Goal: Find specific page/section: Find specific page/section

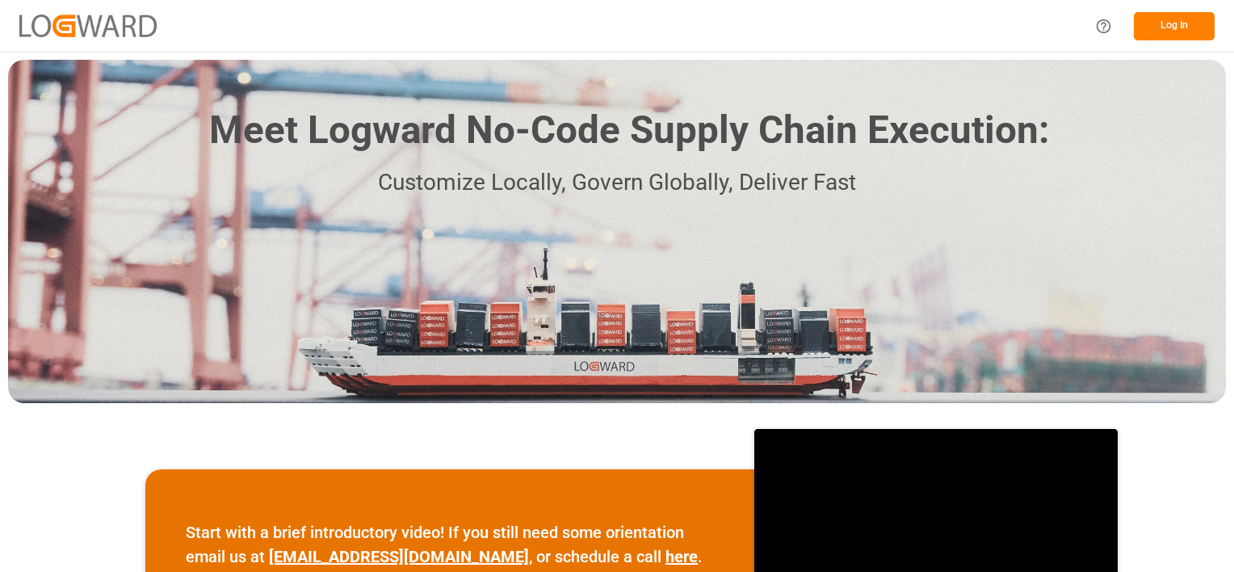
click at [1176, 26] on button "Log In" at bounding box center [1174, 26] width 81 height 28
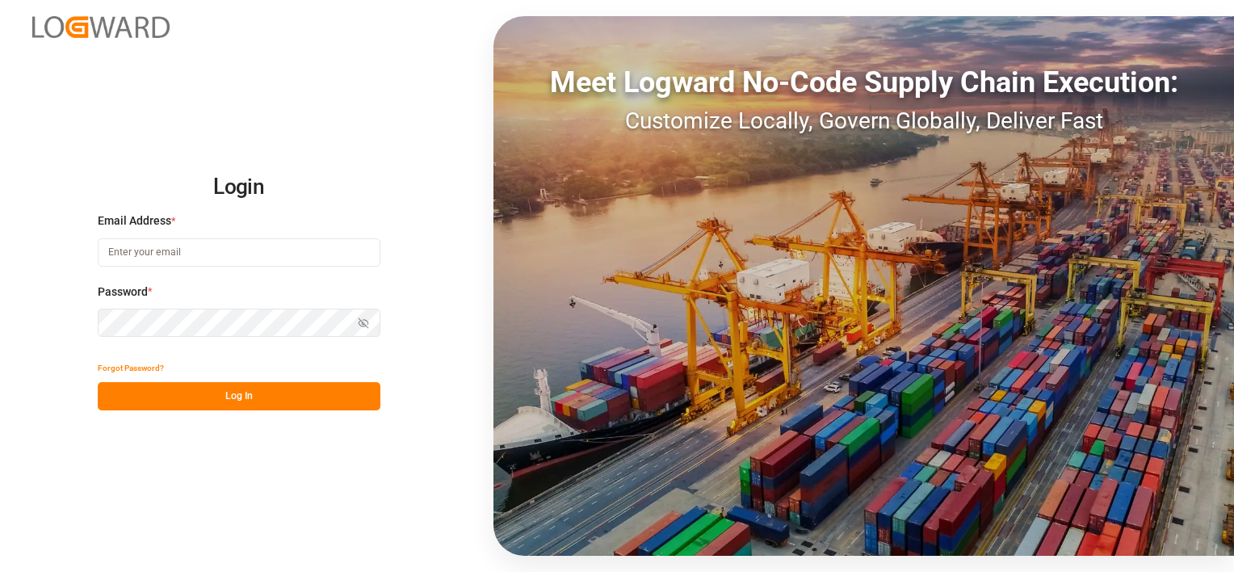
type input "[PERSON_NAME][EMAIL_ADDRESS][DOMAIN_NAME]"
click at [220, 396] on button "Log In" at bounding box center [239, 396] width 283 height 28
click at [247, 394] on div "Forgot Password? Log In" at bounding box center [239, 382] width 283 height 57
type input "[PERSON_NAME][EMAIL_ADDRESS][DOMAIN_NAME]"
click at [247, 394] on button "Log In" at bounding box center [239, 396] width 283 height 28
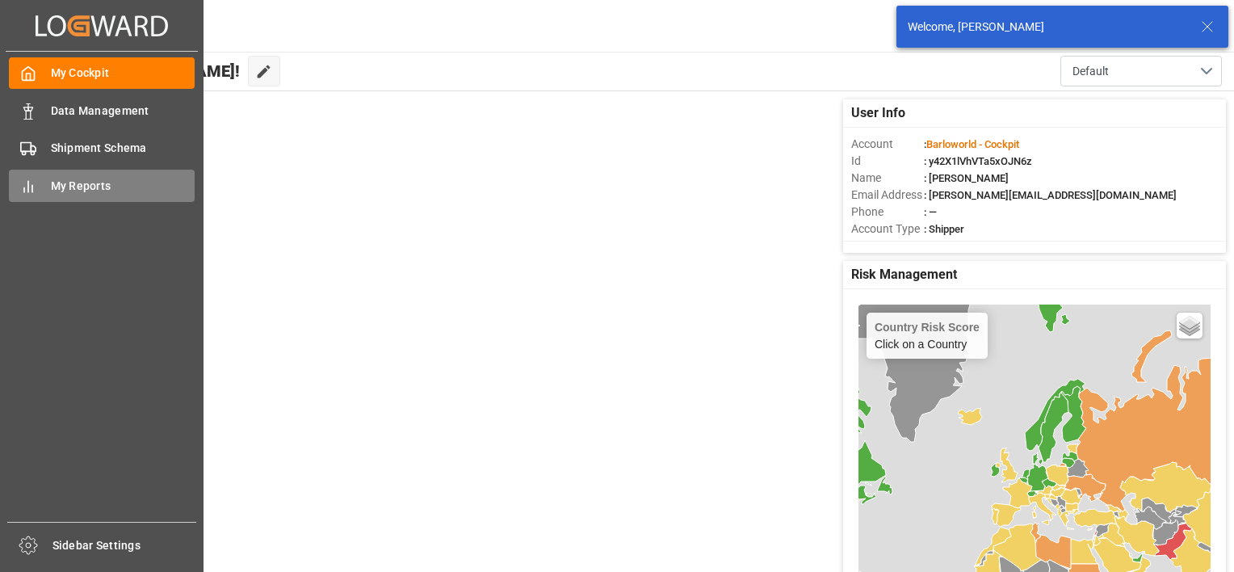
click at [68, 184] on span "My Reports" at bounding box center [123, 186] width 145 height 17
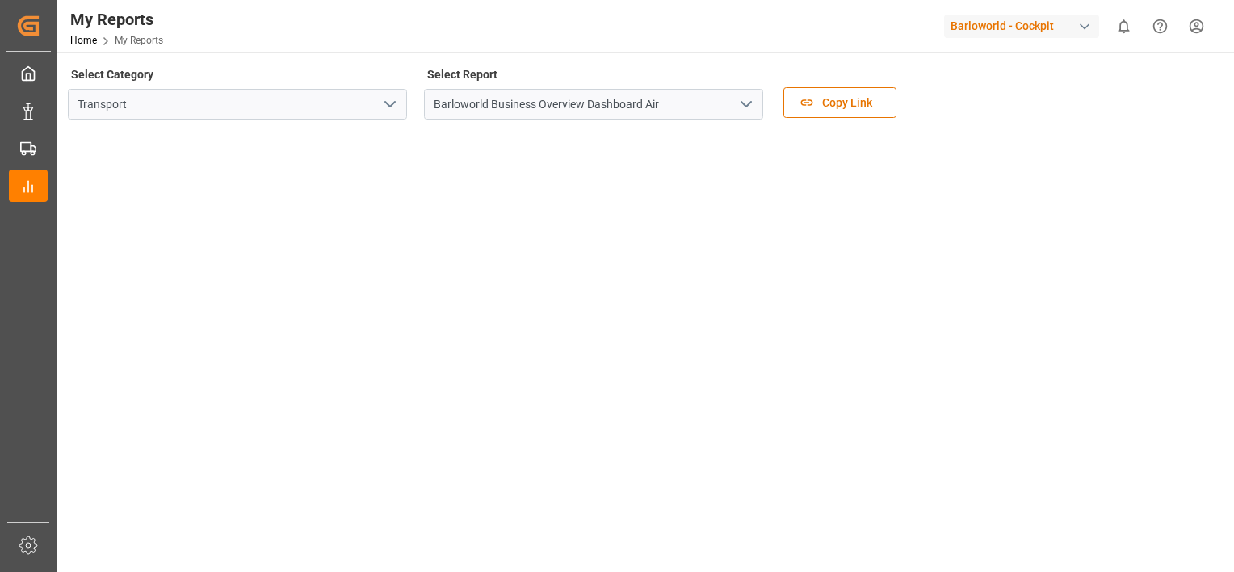
click at [748, 107] on icon "open menu" at bounding box center [745, 103] width 19 height 19
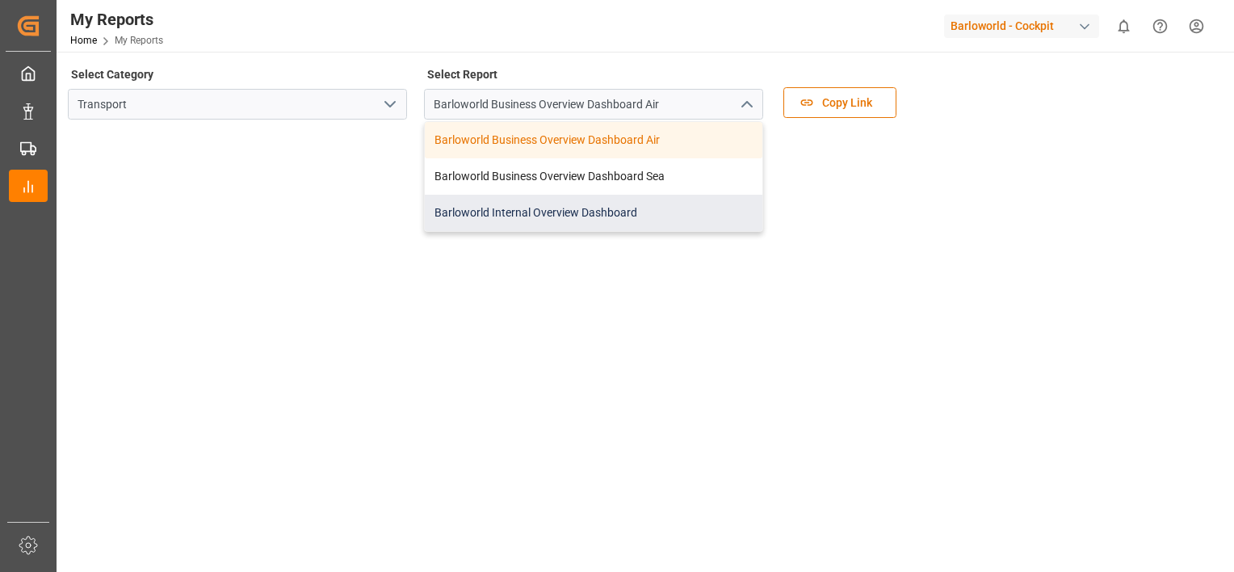
click at [537, 213] on div "Barloworld Internal Overview Dashboard" at bounding box center [593, 213] width 337 height 36
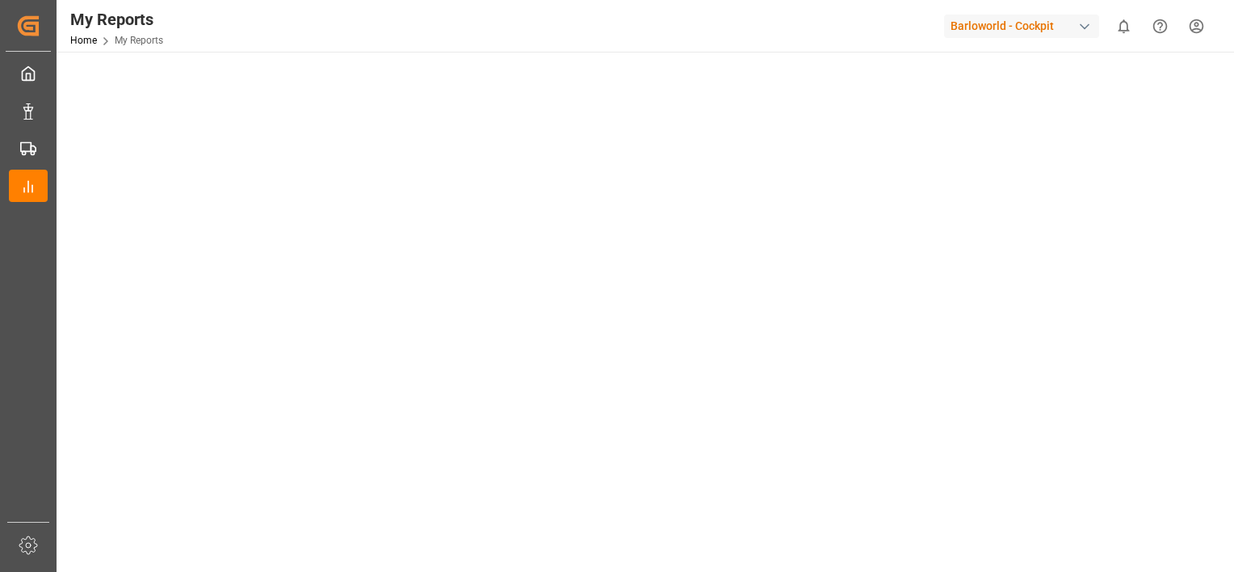
scroll to position [161, 0]
click at [1211, 77] on tableau-viz at bounding box center [643, 294] width 1148 height 647
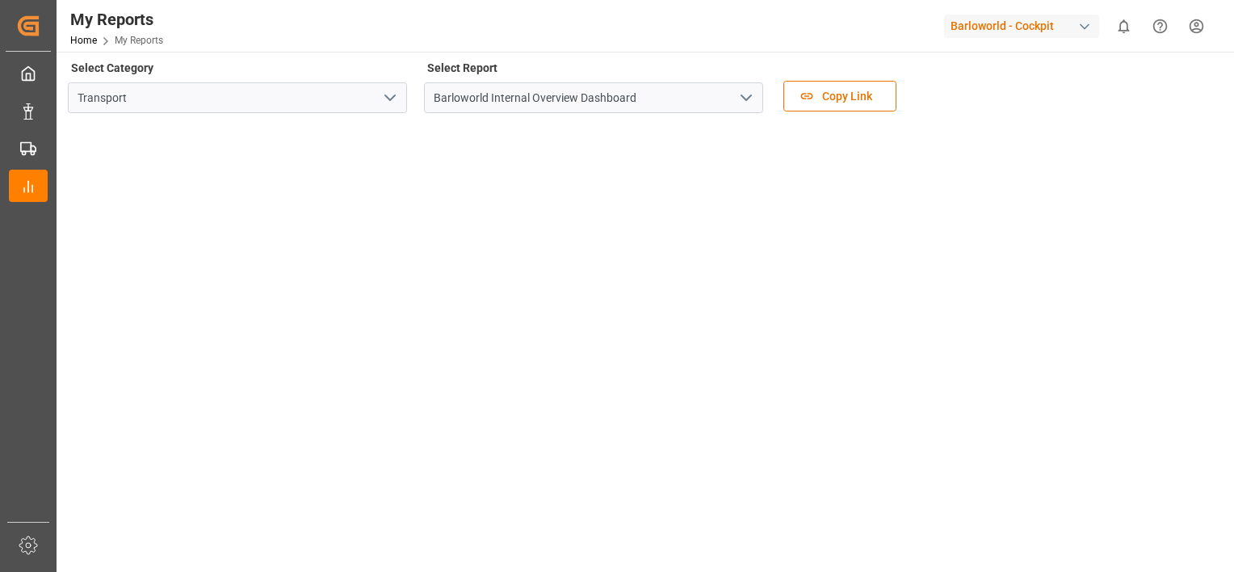
click at [749, 99] on icon "open menu" at bounding box center [745, 97] width 19 height 19
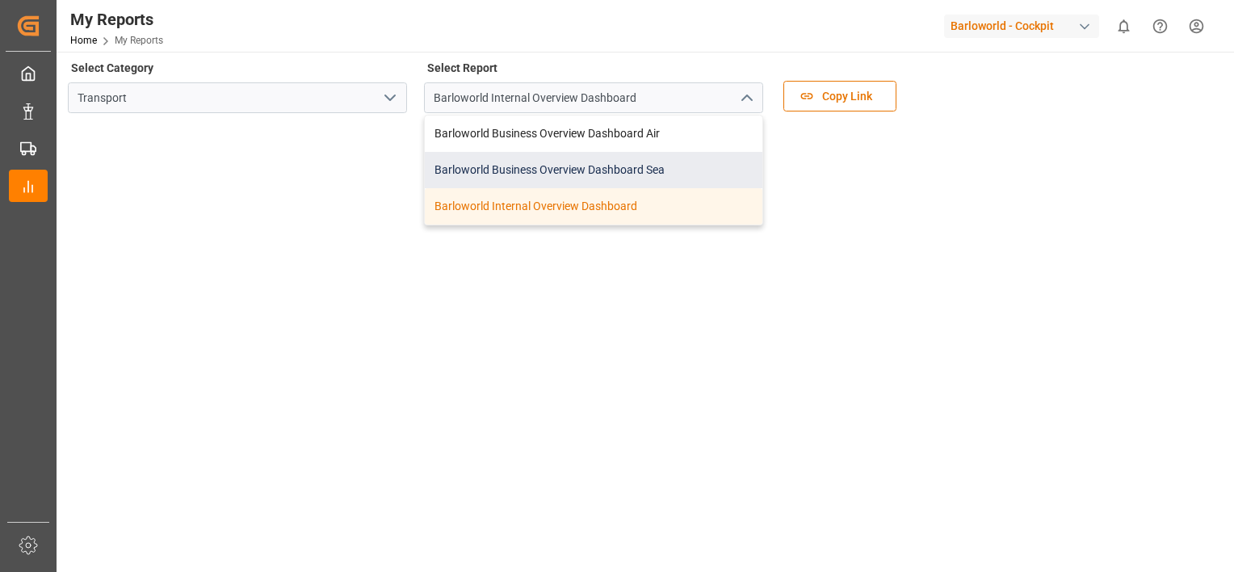
click at [513, 166] on div "Barloworld Business Overview Dashboard Sea" at bounding box center [593, 170] width 337 height 36
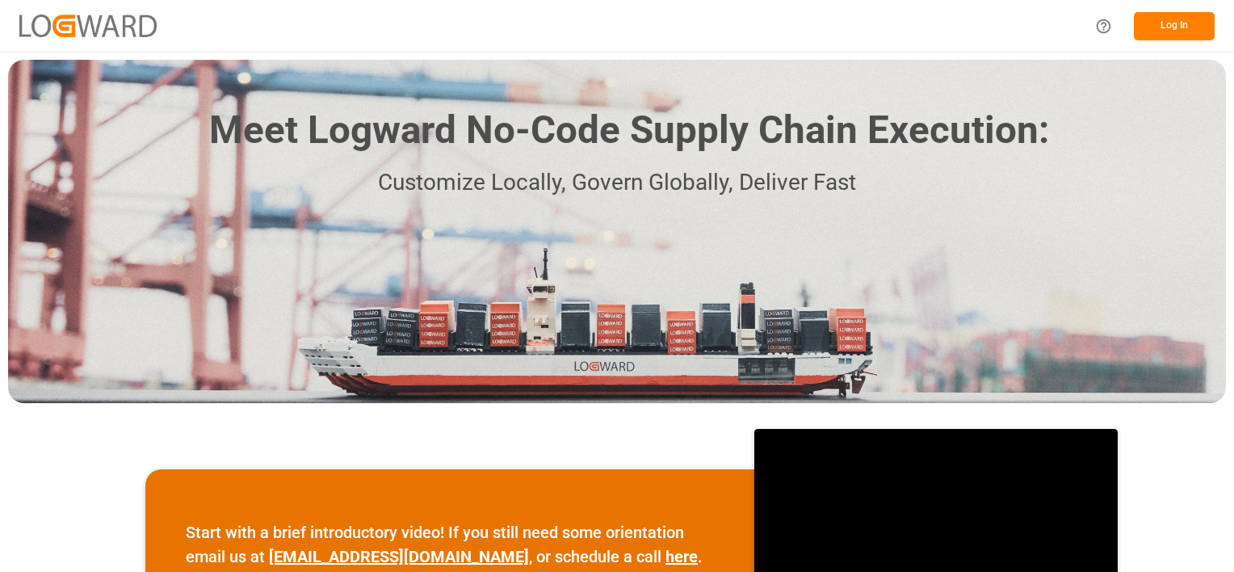
click at [1163, 27] on button "Log In" at bounding box center [1174, 26] width 81 height 28
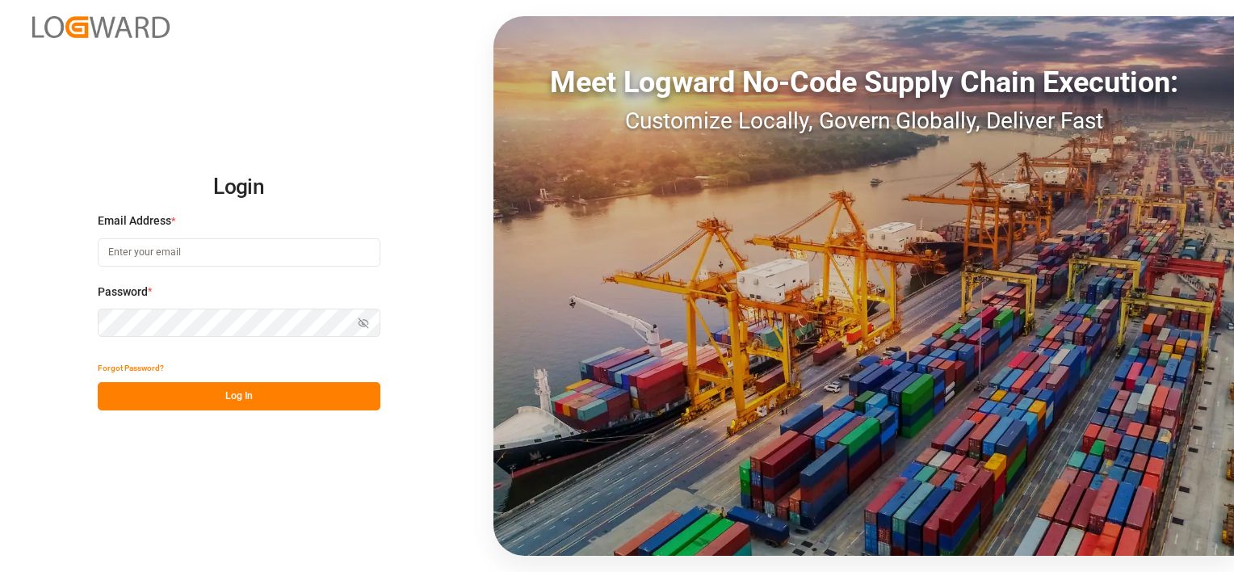
type input "[PERSON_NAME][EMAIL_ADDRESS][DOMAIN_NAME]"
click at [241, 400] on button "Log In" at bounding box center [239, 396] width 283 height 28
type input "[PERSON_NAME][EMAIL_ADDRESS][DOMAIN_NAME]"
click at [241, 394] on button "Log In" at bounding box center [239, 396] width 283 height 28
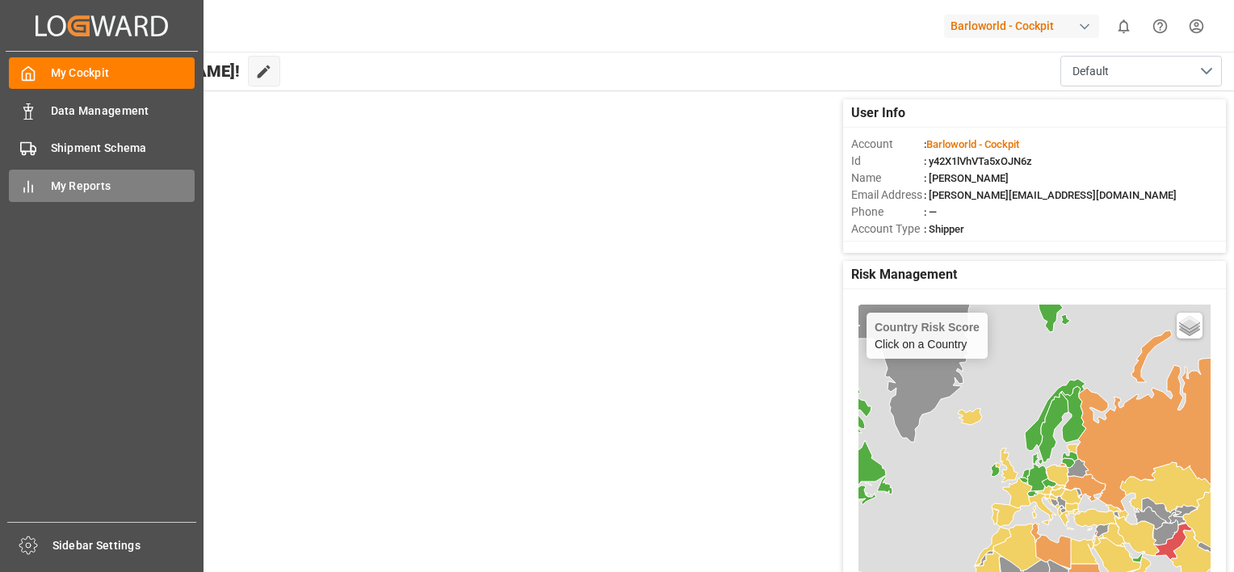
click at [61, 187] on span "My Reports" at bounding box center [123, 186] width 145 height 17
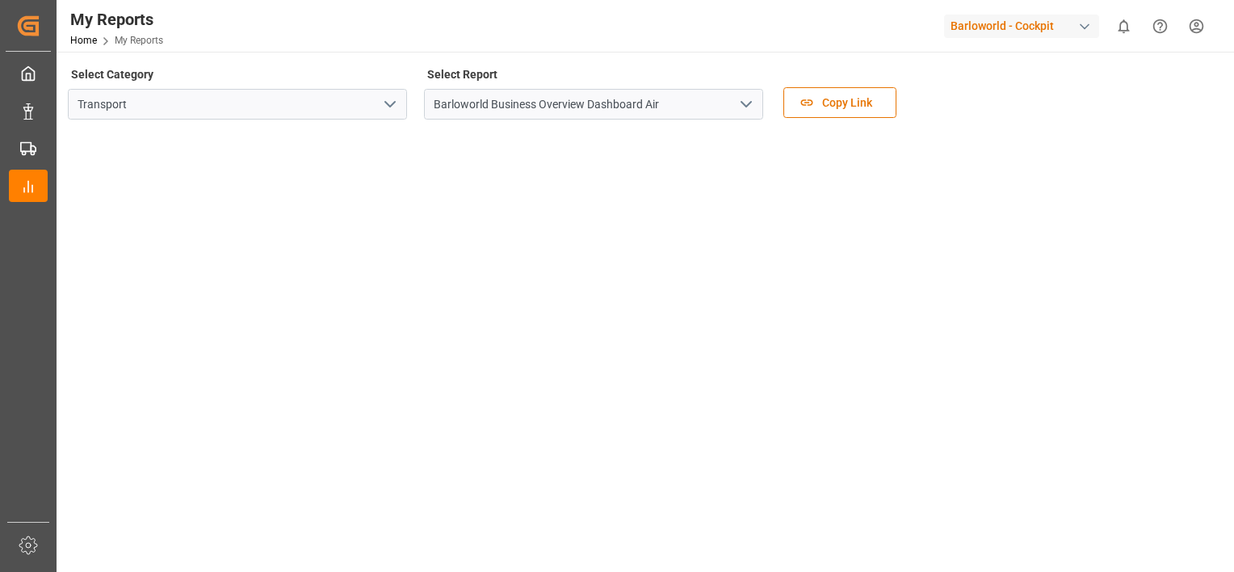
click at [748, 103] on polyline "open menu" at bounding box center [746, 104] width 10 height 5
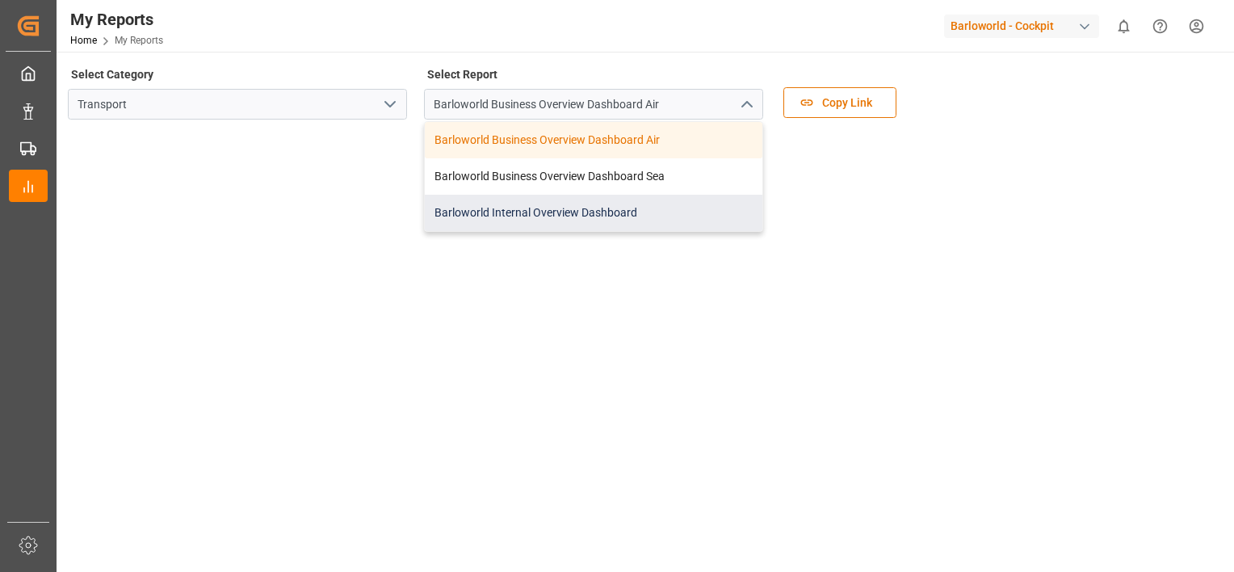
click at [547, 210] on div "Barloworld Internal Overview Dashboard" at bounding box center [593, 213] width 337 height 36
